Goal: Transaction & Acquisition: Purchase product/service

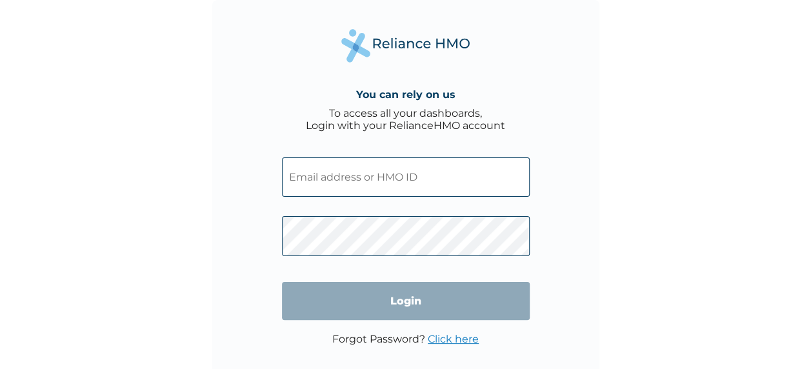
click at [349, 181] on input "text" at bounding box center [406, 176] width 248 height 39
click at [389, 165] on input "text" at bounding box center [406, 176] width 248 height 39
type input "[EMAIL_ADDRESS][DOMAIN_NAME]"
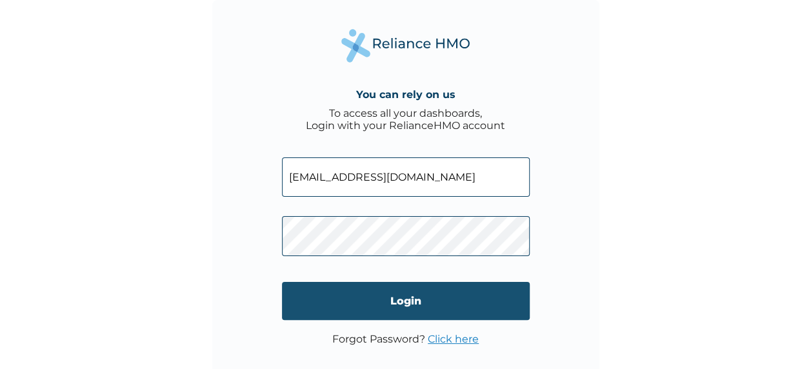
click at [465, 302] on input "Login" at bounding box center [406, 301] width 248 height 38
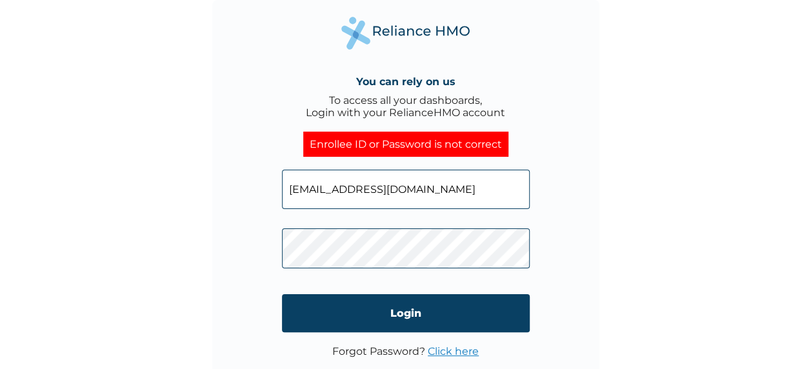
click at [399, 189] on input "[EMAIL_ADDRESS][DOMAIN_NAME]" at bounding box center [406, 189] width 248 height 39
drag, startPoint x: 486, startPoint y: 198, endPoint x: 283, endPoint y: 177, distance: 204.4
click at [283, 177] on input "[EMAIL_ADDRESS][DOMAIN_NAME]" at bounding box center [406, 189] width 248 height 39
type input "[EMAIL_ADDRESS][DOMAIN_NAME]"
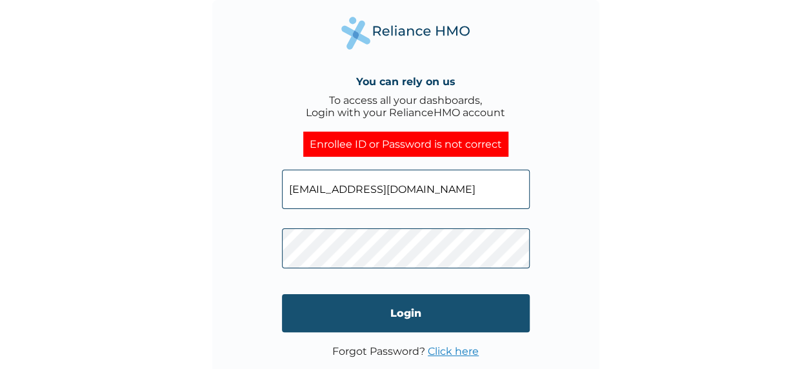
click at [408, 314] on input "Login" at bounding box center [406, 313] width 248 height 38
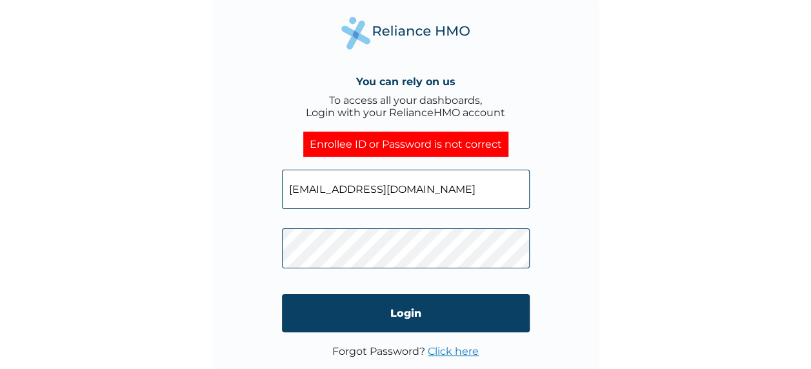
click at [454, 354] on link "Click here" at bounding box center [453, 351] width 51 height 12
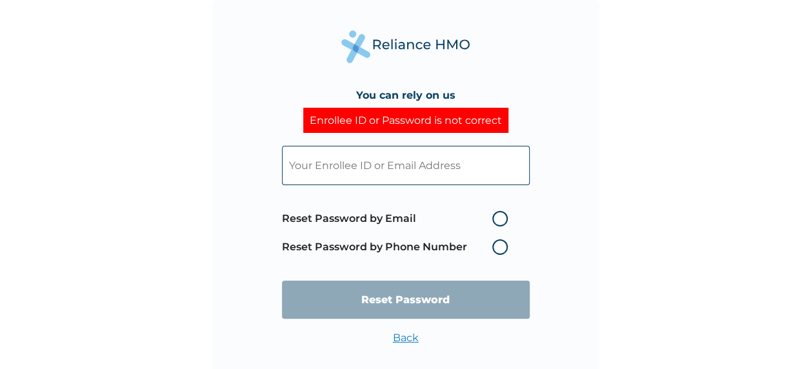
click at [506, 219] on label "Reset Password by Email" at bounding box center [398, 218] width 232 height 15
click at [495, 219] on input "Reset Password by Email" at bounding box center [484, 218] width 21 height 21
radio input "true"
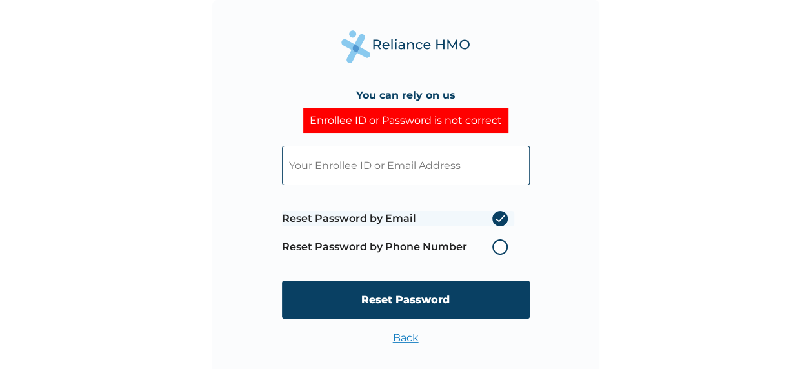
click at [426, 170] on input "text" at bounding box center [406, 165] width 248 height 39
type input "[EMAIL_ADDRESS][DOMAIN_NAME]"
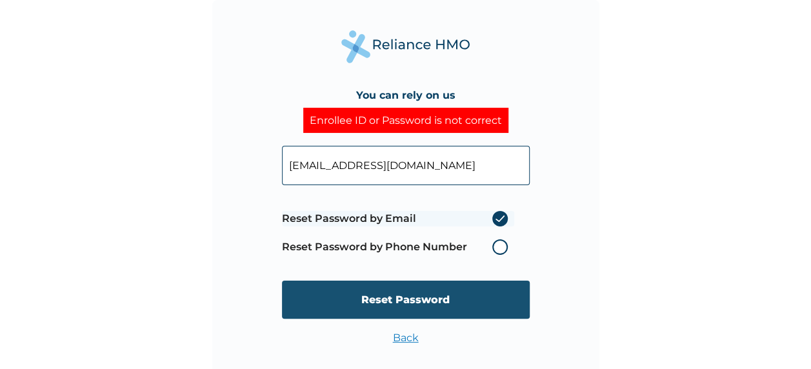
click at [429, 310] on input "Reset Password" at bounding box center [406, 300] width 248 height 38
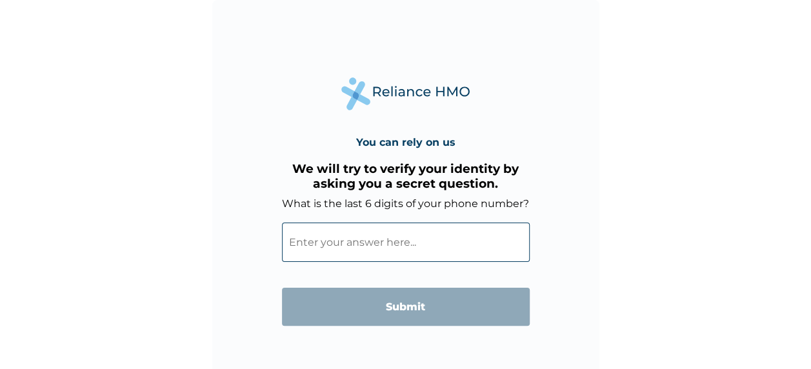
click at [394, 245] on input "What is the last 6 digits of your phone number?" at bounding box center [406, 242] width 248 height 39
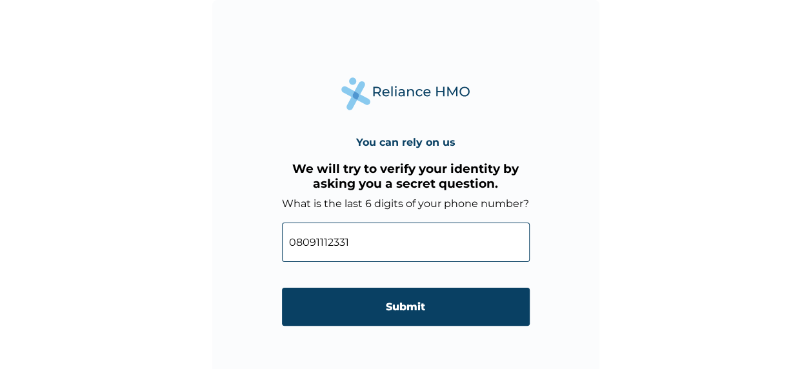
drag, startPoint x: 319, startPoint y: 241, endPoint x: 285, endPoint y: 259, distance: 39.3
click at [285, 259] on input "08091112331" at bounding box center [406, 242] width 248 height 39
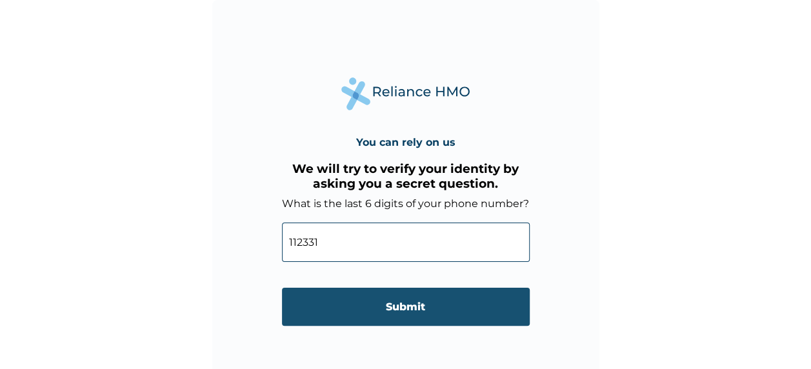
type input "112331"
click at [329, 308] on input "Submit" at bounding box center [406, 307] width 248 height 38
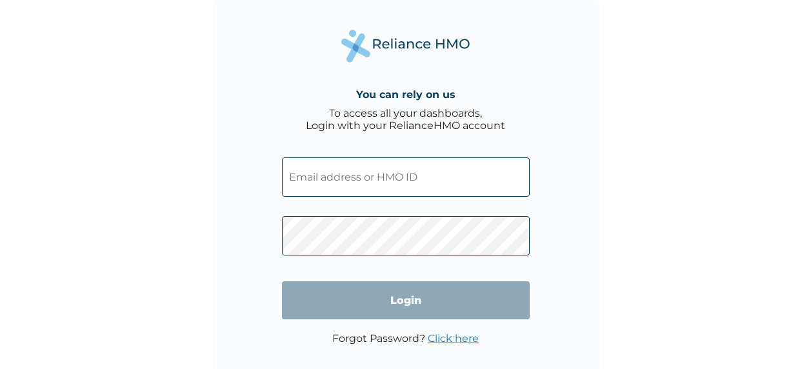
click at [439, 177] on input "text" at bounding box center [406, 176] width 248 height 39
type input "[EMAIL_ADDRESS][DOMAIN_NAME]"
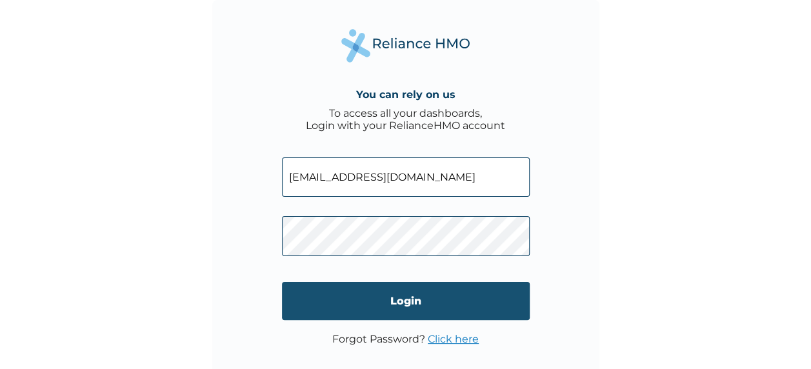
click at [419, 299] on input "Login" at bounding box center [406, 301] width 248 height 38
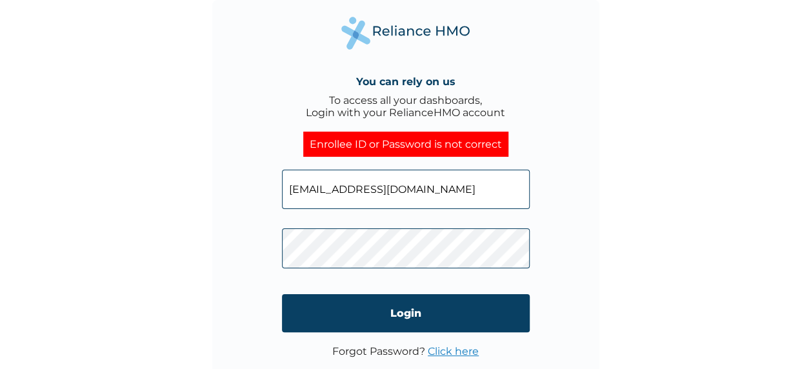
click input "Login" at bounding box center [406, 313] width 248 height 38
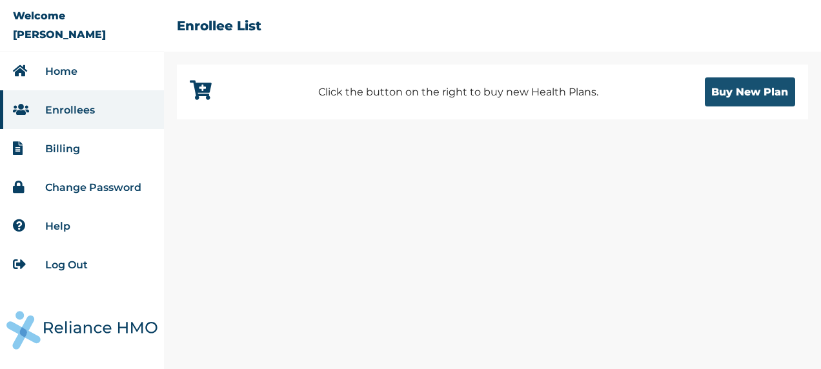
click at [760, 100] on button "Buy New Plan" at bounding box center [750, 91] width 90 height 29
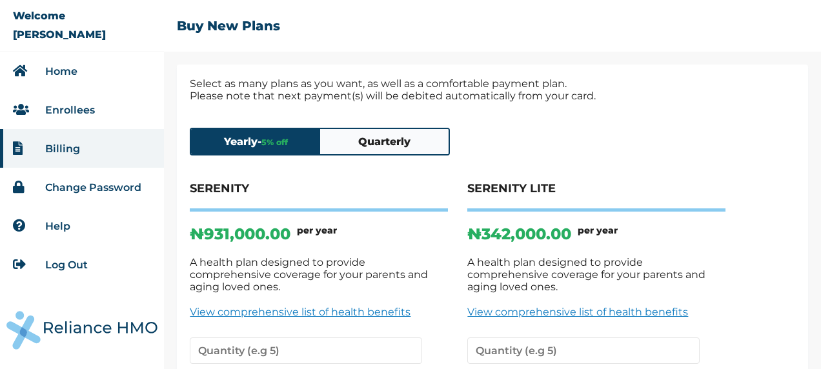
click at [399, 139] on button "Quarterly" at bounding box center [384, 141] width 129 height 25
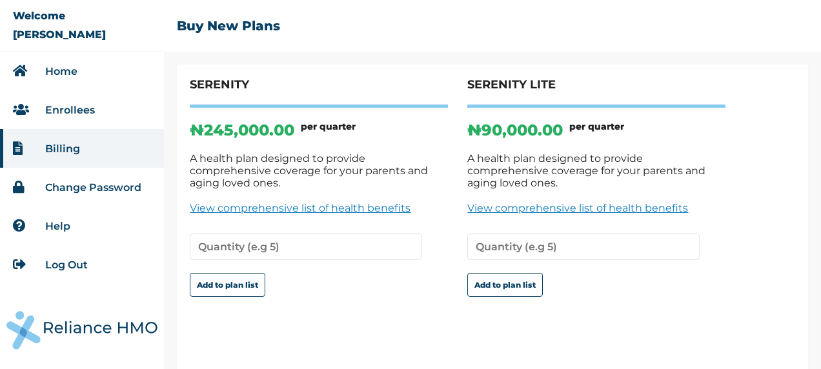
scroll to position [108, 0]
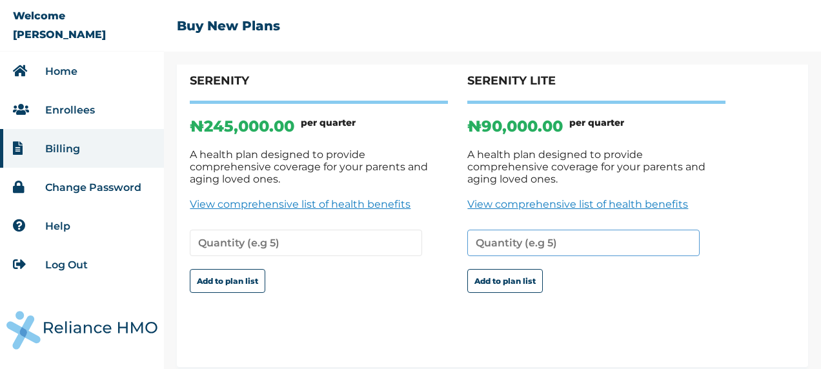
click at [532, 238] on input "number" at bounding box center [583, 243] width 232 height 26
type input "1"
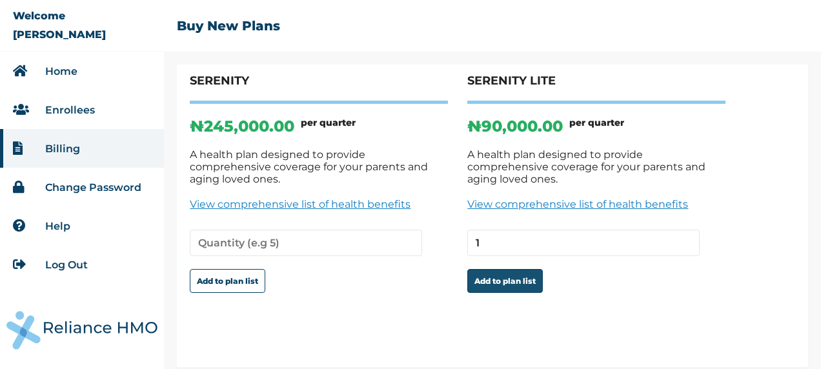
click at [520, 269] on button "Add to plan list" at bounding box center [505, 281] width 76 height 24
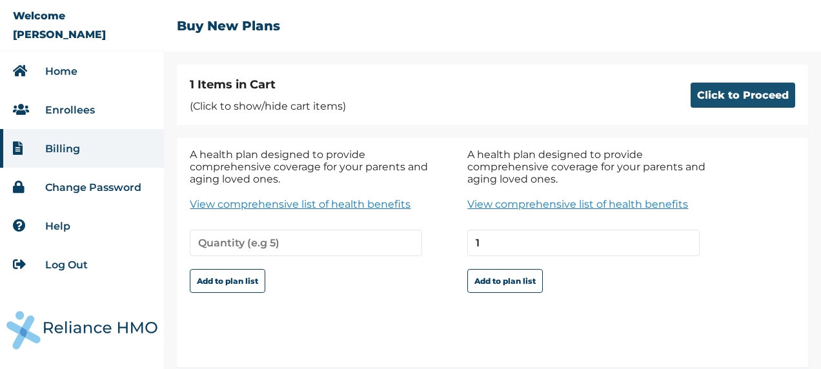
click at [754, 101] on button "Click to Proceed" at bounding box center [743, 95] width 105 height 25
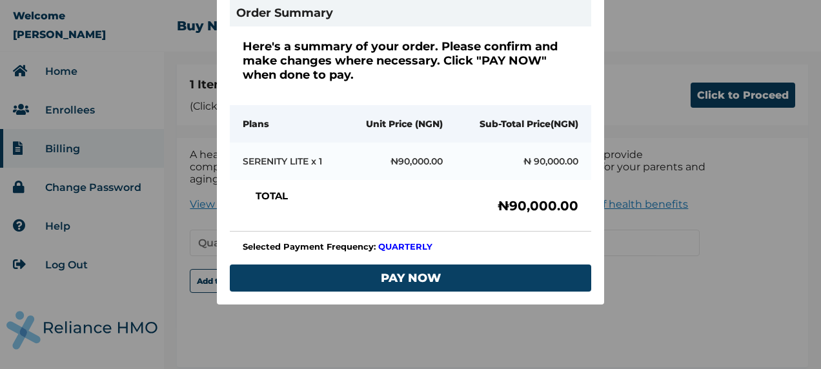
scroll to position [131, 0]
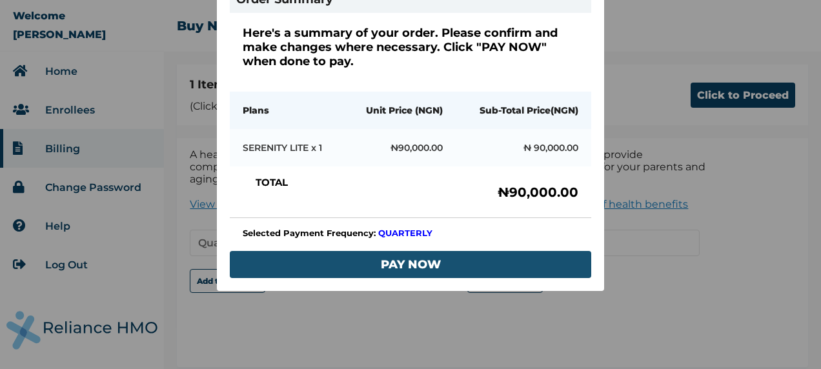
click at [395, 259] on button "PAY NOW" at bounding box center [410, 264] width 361 height 27
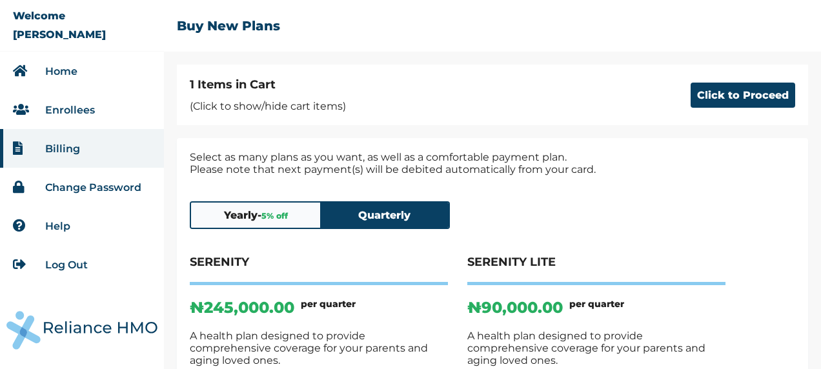
scroll to position [0, 0]
click at [710, 91] on button "Click to Proceed" at bounding box center [743, 95] width 105 height 25
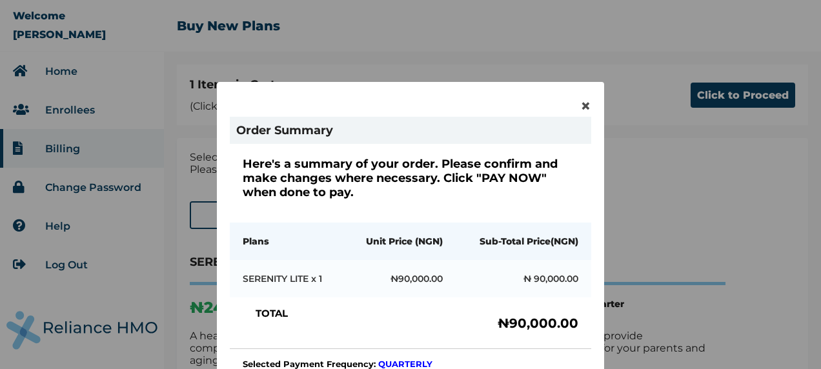
scroll to position [65, 0]
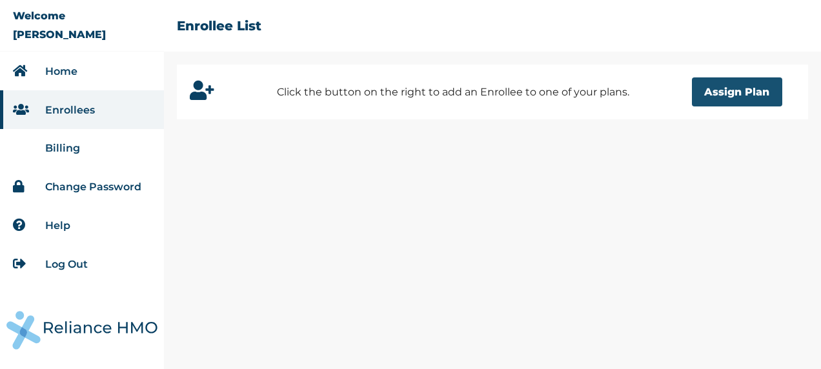
click at [732, 86] on button "Assign Plan" at bounding box center [737, 91] width 90 height 29
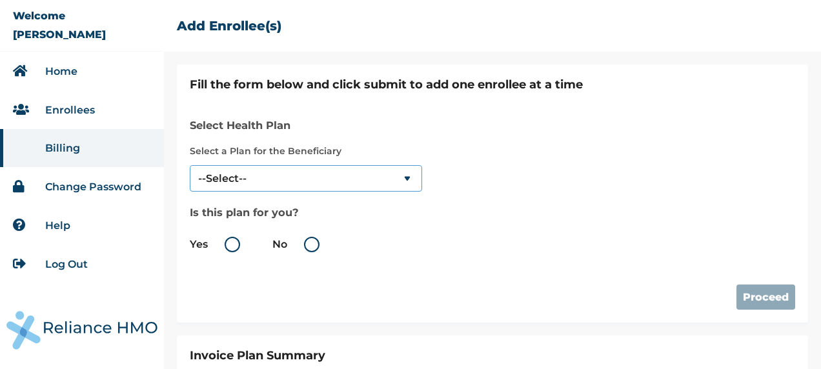
click at [401, 179] on select "--Select-- SERENITY LITE" at bounding box center [306, 178] width 232 height 26
select select "18028"
click at [190, 165] on select "--Select-- SERENITY LITE" at bounding box center [306, 178] width 232 height 26
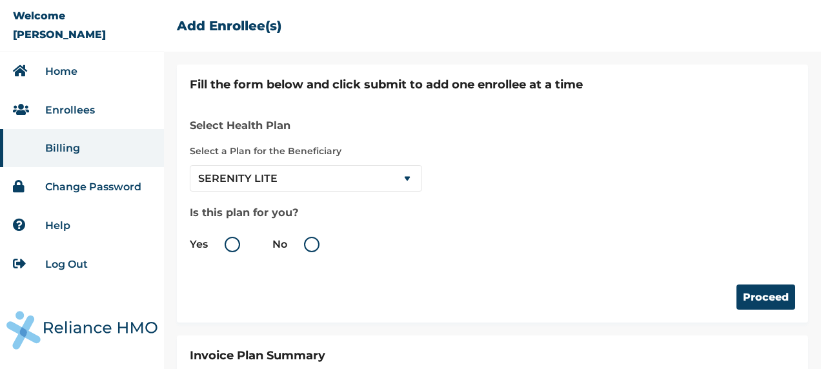
click at [314, 249] on label "No" at bounding box center [299, 244] width 54 height 15
click at [300, 249] on input "No" at bounding box center [289, 244] width 21 height 21
radio input "true"
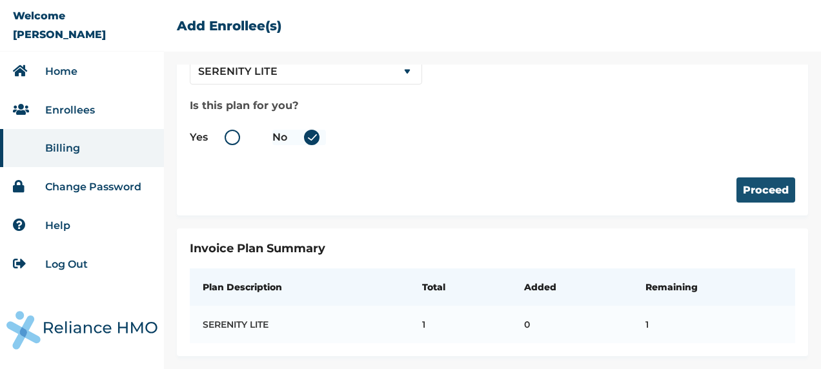
click at [763, 177] on button "Proceed" at bounding box center [765, 189] width 59 height 25
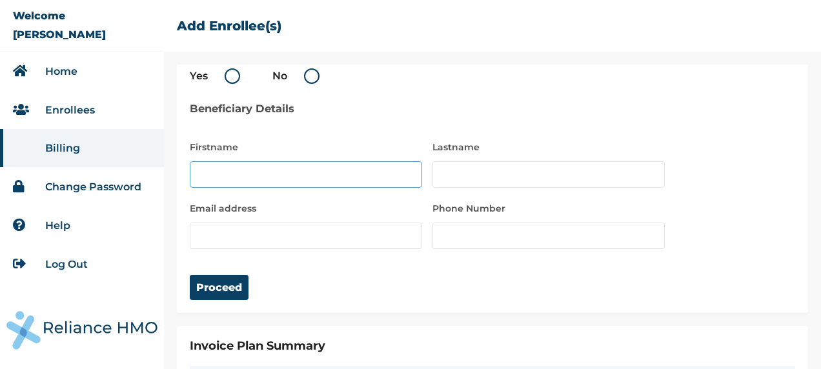
click at [344, 182] on input "text" at bounding box center [306, 174] width 232 height 26
type input "Abiodun"
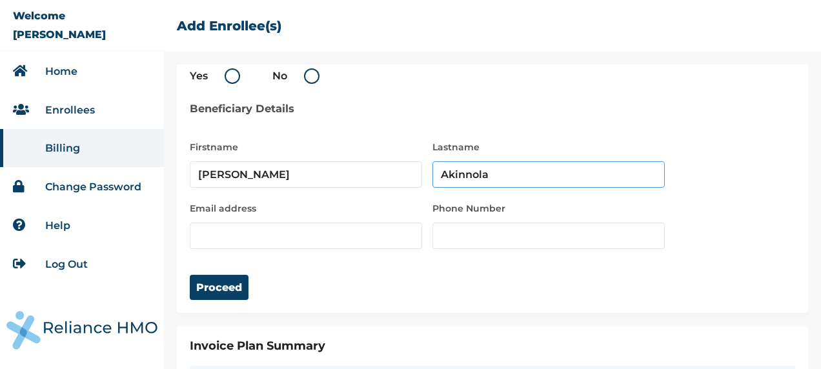
type input "Akinnola"
click at [396, 228] on input "email" at bounding box center [306, 236] width 232 height 26
click at [247, 236] on input "email" at bounding box center [306, 236] width 232 height 26
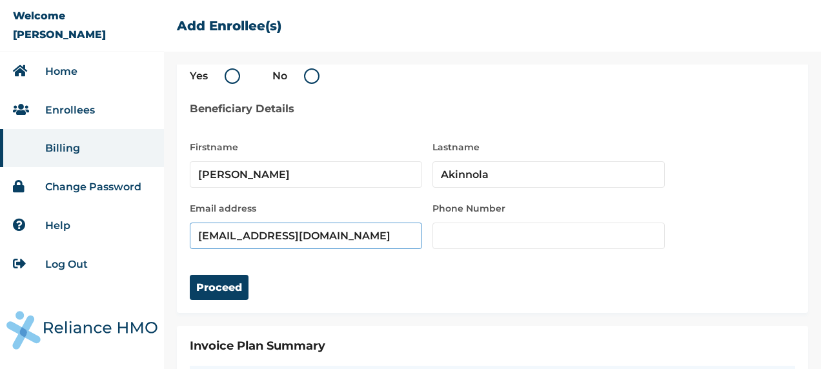
type input "abiodunakinnola@gmail.com"
click at [482, 239] on input "number" at bounding box center [548, 236] width 232 height 26
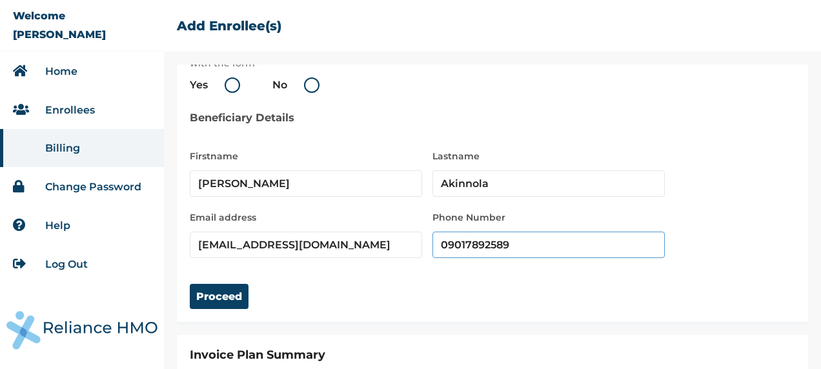
scroll to position [26, 0]
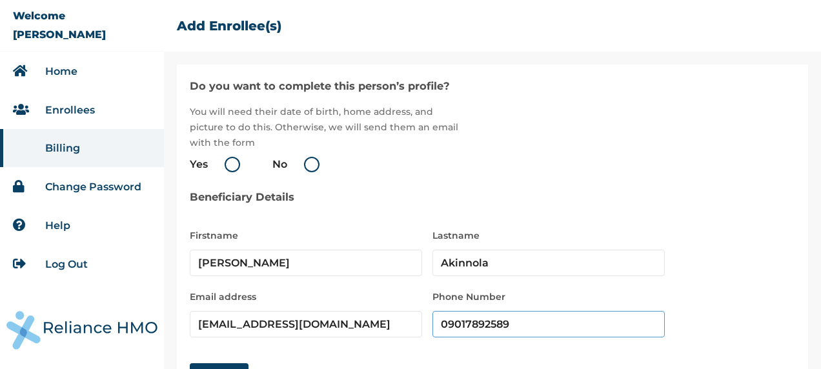
type input "09017892589"
click at [228, 170] on label "Yes" at bounding box center [218, 164] width 57 height 15
click at [221, 170] on input "Yes" at bounding box center [210, 164] width 21 height 21
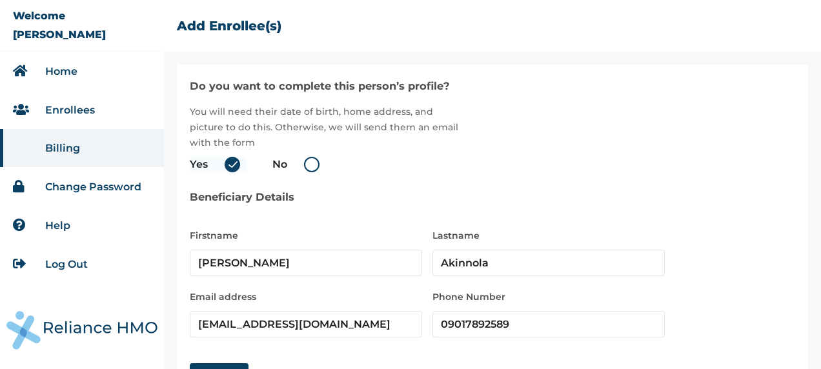
radio input "true"
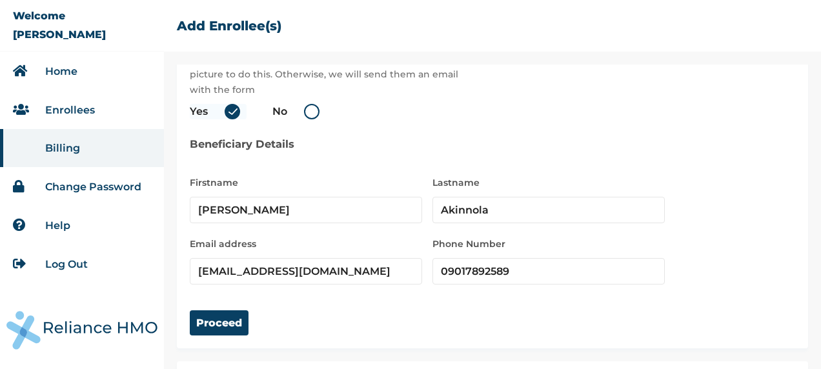
scroll to position [220, 0]
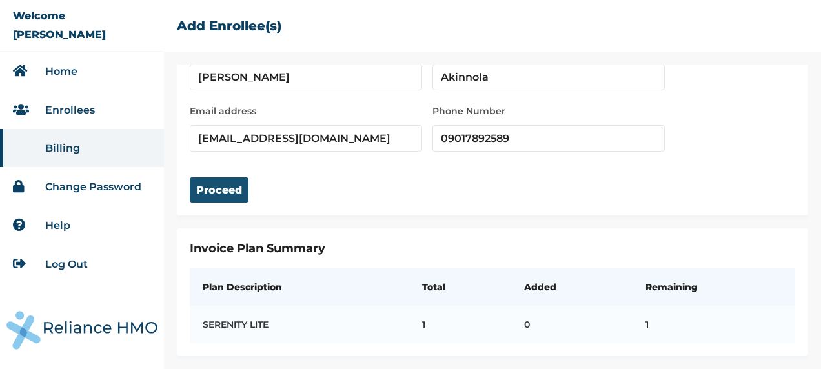
click at [235, 182] on button "Proceed" at bounding box center [219, 189] width 59 height 25
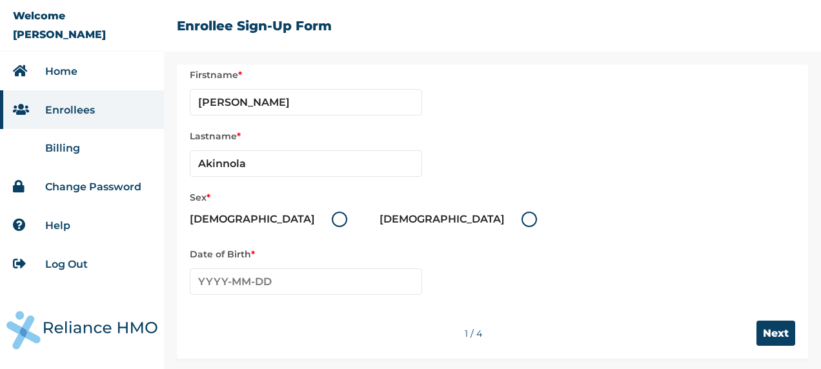
scroll to position [80, 0]
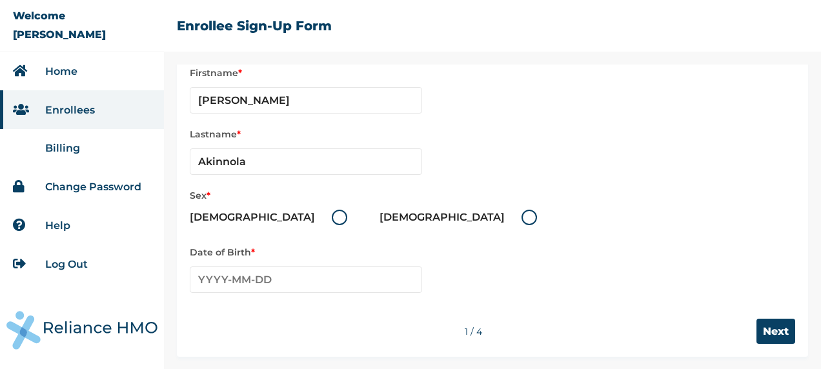
click at [379, 222] on label "Female" at bounding box center [461, 217] width 164 height 15
click at [503, 222] on input "Female" at bounding box center [513, 217] width 21 height 21
radio input "true"
click at [396, 283] on input "text" at bounding box center [306, 280] width 232 height 26
click at [197, 305] on span "‹" at bounding box center [200, 304] width 14 height 15
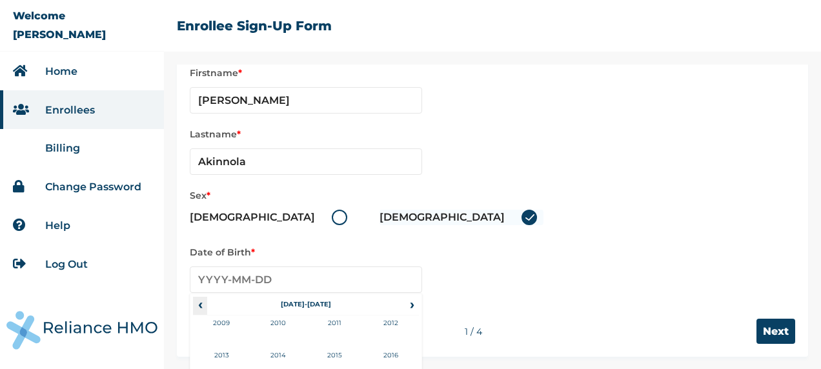
click at [197, 305] on span "‹" at bounding box center [200, 304] width 14 height 15
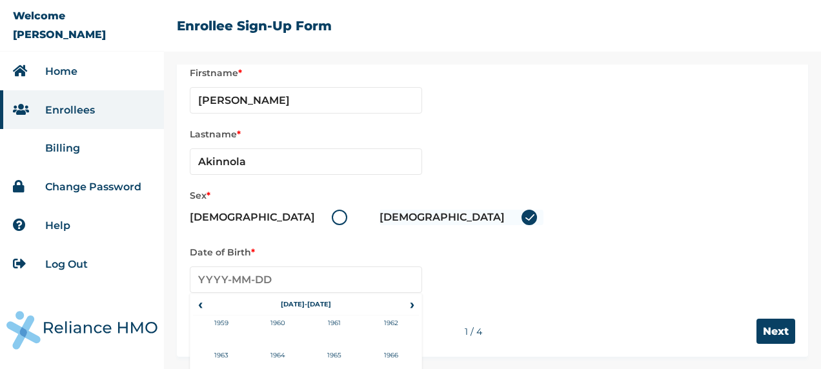
scroll to position [125, 0]
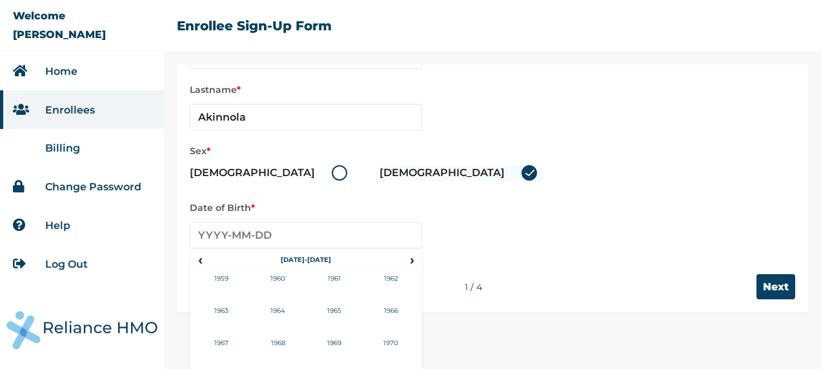
click at [574, 245] on div "‹ 1960-1969 › 1959 1960 1961 1962 1963 1964 1965 1966 1967 1968 1969 1970" at bounding box center [492, 232] width 605 height 33
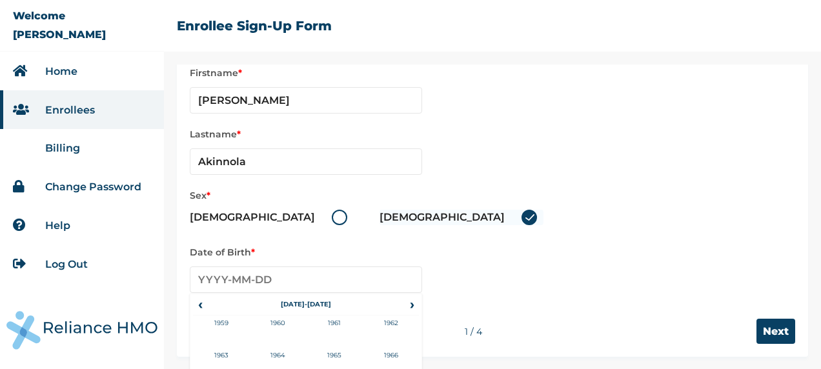
click at [597, 188] on div "Firstname * Abiodun Lastname * Akinnola Sex * Male Female Date of Birth * ‹ 196…" at bounding box center [492, 179] width 605 height 228
click at [226, 279] on div "‹ 1960-1969 › 1959 1960 1961 1962 1963 1964 1965 1966 1967 1968 1969 1970" at bounding box center [492, 275] width 605 height 33
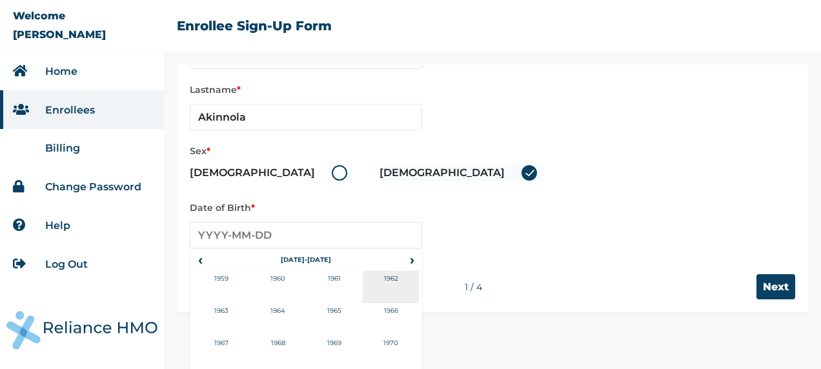
click at [392, 279] on td "1962" at bounding box center [391, 287] width 57 height 32
click at [389, 345] on td "Dec" at bounding box center [391, 352] width 57 height 32
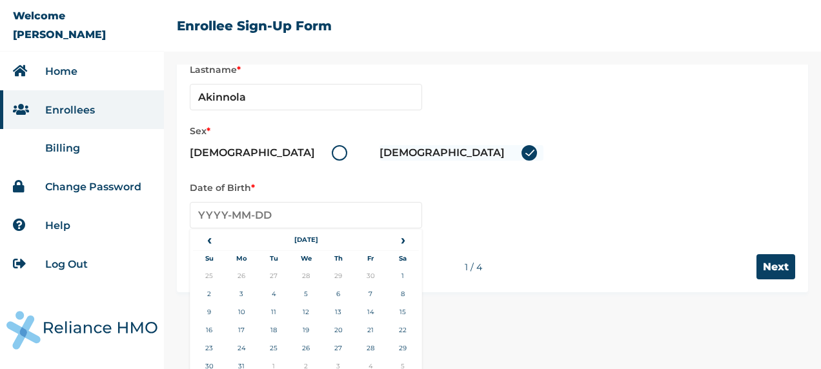
scroll to position [154, 0]
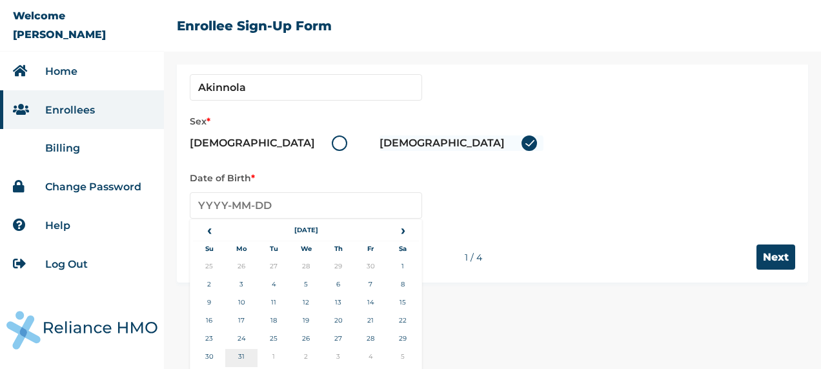
click at [244, 358] on td "31" at bounding box center [241, 358] width 32 height 18
type input "1962-12-31"
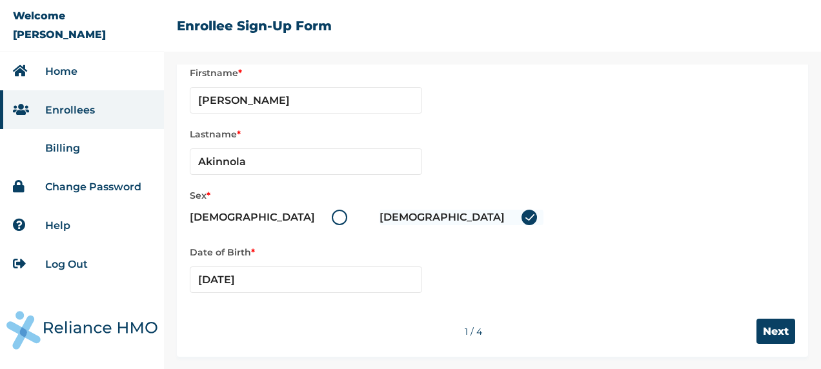
click at [587, 150] on span "Lastname * Akinnola" at bounding box center [492, 150] width 605 height 48
click at [772, 337] on input "Next" at bounding box center [775, 331] width 39 height 25
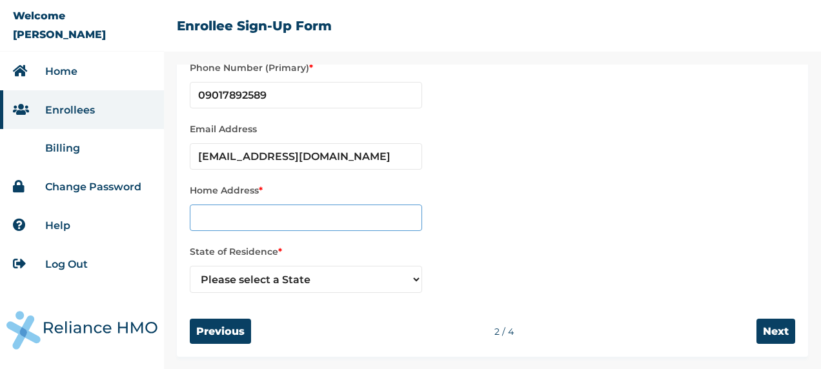
click at [307, 213] on input "text" at bounding box center [306, 218] width 232 height 26
click at [281, 221] on input "text" at bounding box center [306, 218] width 232 height 26
type input "55 Joseph Lambo off Park road Costain"
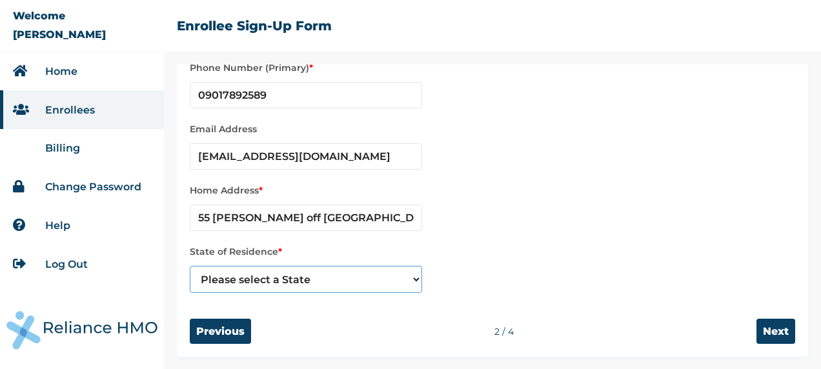
click at [365, 283] on select "Please select a State Abia Abuja (FCT) Adamawa Akwa Ibom Anambra Bauchi Bayelsa…" at bounding box center [306, 279] width 232 height 27
select select "25"
click at [190, 266] on select "Please select a State Abia Abuja (FCT) Adamawa Akwa Ibom Anambra Bauchi Bayelsa…" at bounding box center [306, 279] width 232 height 27
click at [771, 325] on input "Next" at bounding box center [775, 331] width 39 height 25
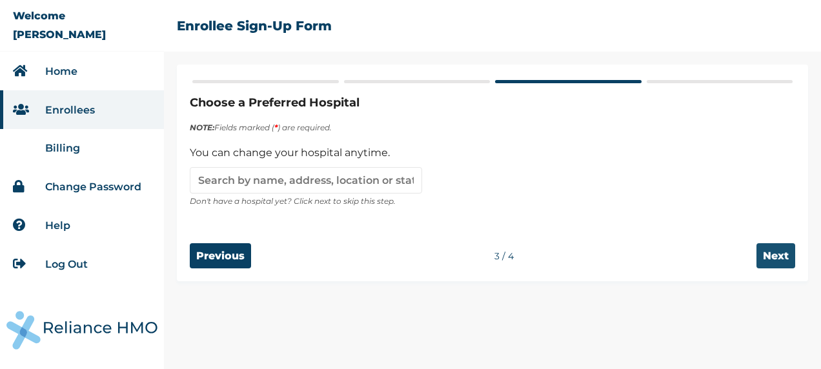
scroll to position [0, 0]
click at [778, 259] on input "Next" at bounding box center [775, 255] width 39 height 25
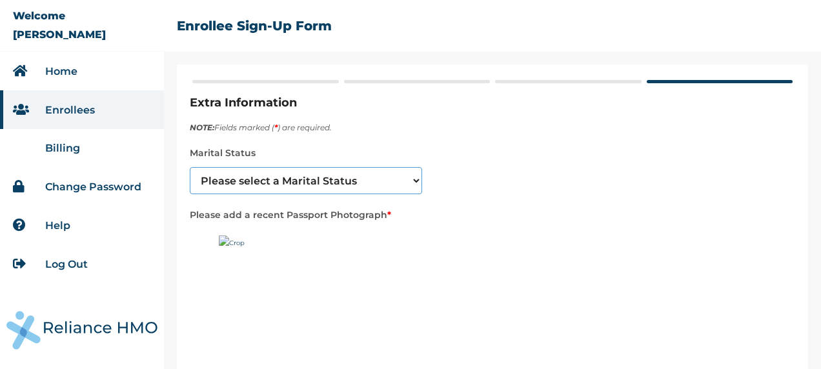
click at [354, 179] on select "Please select a Marital Status Single Married Divorced Widow/Widower" at bounding box center [306, 180] width 232 height 27
select select "3"
click at [190, 167] on select "Please select a Marital Status Single Married Divorced Widow/Widower" at bounding box center [306, 180] width 232 height 27
click at [389, 180] on select "Please select a Marital Status Single Married Divorced Widow/Widower" at bounding box center [306, 180] width 232 height 27
click at [190, 167] on select "Please select a Marital Status Single Married Divorced Widow/Widower" at bounding box center [306, 180] width 232 height 27
